Goal: Transaction & Acquisition: Purchase product/service

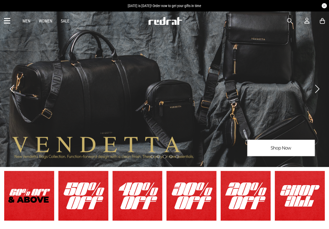
click at [286, 19] on div "Men Women Sale Sign in New Back Footwear Back Mens Back Womens Back Youth & Kid…" at bounding box center [164, 21] width 329 height 19
click at [287, 19] on span "button" at bounding box center [289, 21] width 5 height 6
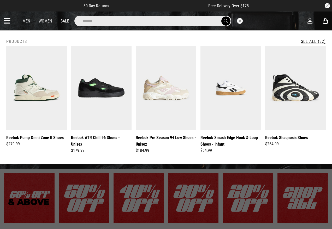
type input "******"
click at [222, 16] on button "submit" at bounding box center [226, 20] width 9 height 9
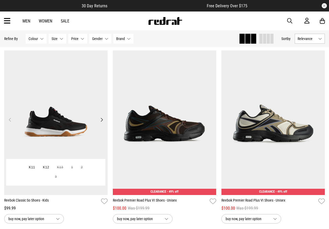
scroll to position [967, 0]
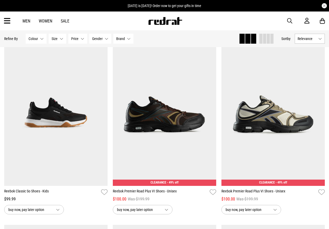
click at [291, 20] on span "button" at bounding box center [289, 21] width 5 height 6
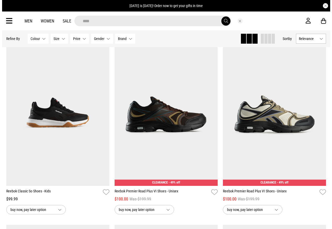
scroll to position [974, 0]
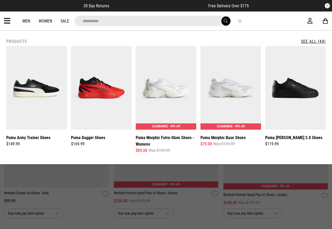
type input "**********"
click at [222, 16] on button "submit" at bounding box center [226, 20] width 9 height 9
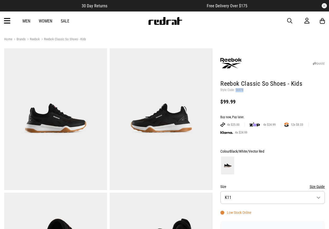
drag, startPoint x: 242, startPoint y: 89, endPoint x: 235, endPoint y: 90, distance: 7.3
click at [235, 90] on p "Style Code: 56978" at bounding box center [272, 90] width 104 height 4
copy p "56978"
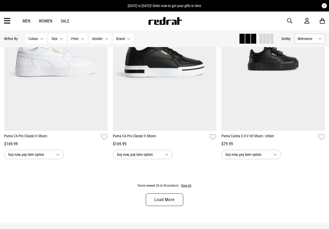
scroll to position [1385, 0]
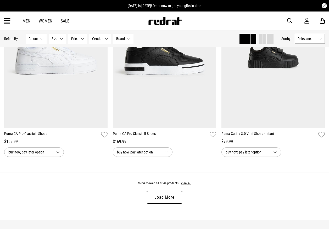
click at [170, 200] on link "Load More" at bounding box center [164, 197] width 37 height 13
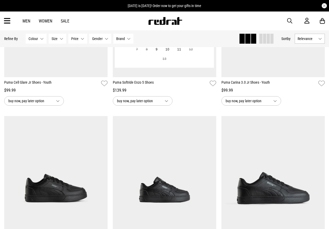
scroll to position [424, 0]
